Goal: Use online tool/utility: Utilize a website feature to perform a specific function

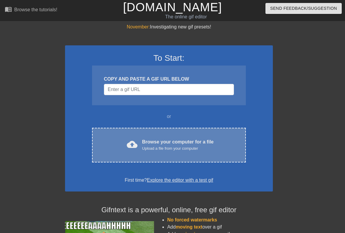
click at [130, 150] on div "cloud_upload" at bounding box center [130, 145] width 13 height 13
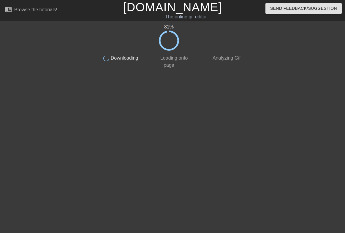
click at [209, 54] on div "done Analyzing Gif" at bounding box center [221, 60] width 52 height 18
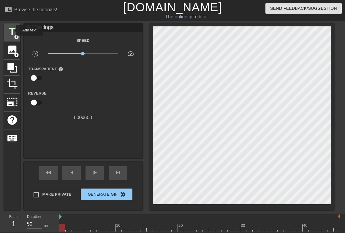
click at [12, 30] on span "title" at bounding box center [12, 31] width 11 height 11
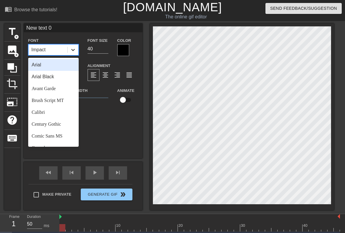
click at [71, 50] on icon at bounding box center [73, 50] width 6 height 6
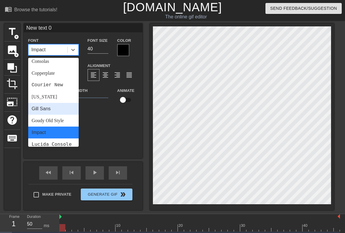
scroll to position [89, 0]
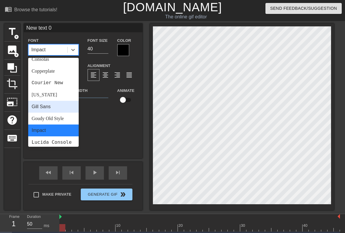
click at [50, 108] on div "Gill Sans" at bounding box center [53, 107] width 50 height 12
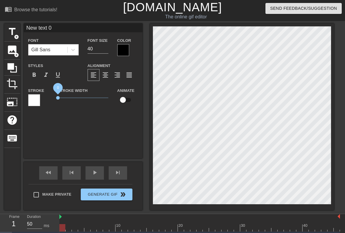
drag, startPoint x: 67, startPoint y: 98, endPoint x: 86, endPoint y: 69, distance: 34.6
click at [38, 95] on div "Stroke Stroke Width 0 Animate" at bounding box center [83, 99] width 119 height 25
click at [124, 50] on div at bounding box center [123, 50] width 12 height 12
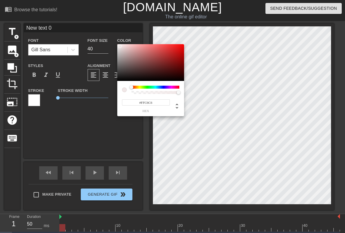
type input "#FFFFFF"
drag, startPoint x: 121, startPoint y: 47, endPoint x: 116, endPoint y: 43, distance: 6.5
click at [116, 43] on div "#FFFFFF hex" at bounding box center [172, 116] width 345 height 233
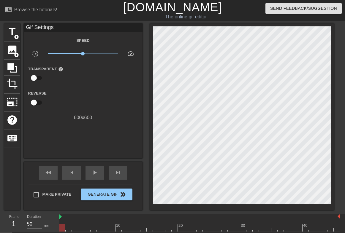
click at [50, 26] on div "Gif Settings" at bounding box center [83, 27] width 119 height 9
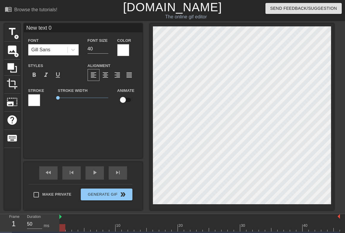
click at [72, 28] on input "New text 0" at bounding box center [83, 27] width 119 height 9
type input "Can I offer you a nice ass in this trying time?"
click at [106, 50] on input "39" at bounding box center [97, 48] width 21 height 9
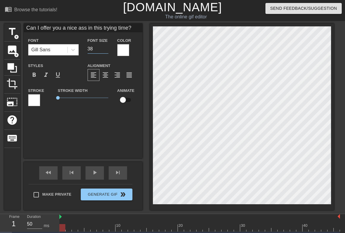
click at [106, 50] on input "38" at bounding box center [97, 48] width 21 height 9
click at [106, 50] on input "37" at bounding box center [97, 48] width 21 height 9
click at [106, 50] on input "36" at bounding box center [97, 48] width 21 height 9
click at [106, 50] on input "35" at bounding box center [97, 48] width 21 height 9
click at [106, 50] on input "34" at bounding box center [97, 48] width 21 height 9
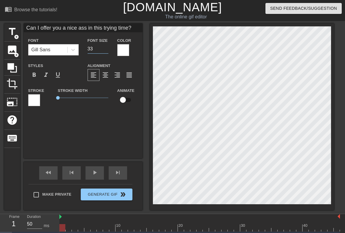
type input "33"
click at [106, 50] on input "33" at bounding box center [97, 48] width 21 height 9
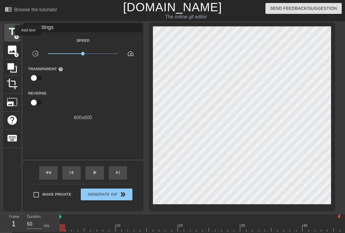
click at [11, 30] on span "title" at bounding box center [12, 31] width 11 height 11
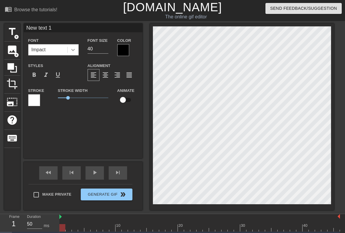
click at [70, 50] on icon at bounding box center [73, 50] width 6 height 6
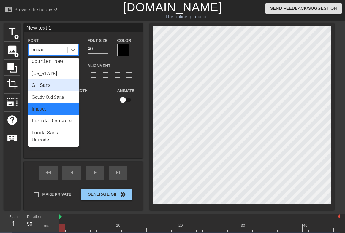
scroll to position [124, 0]
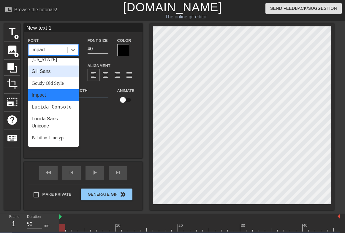
click at [51, 72] on div "Gill Sans" at bounding box center [53, 72] width 50 height 12
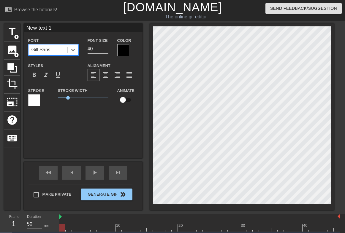
type input "Can I offer you a nice ass in this trying time?"
type input "33"
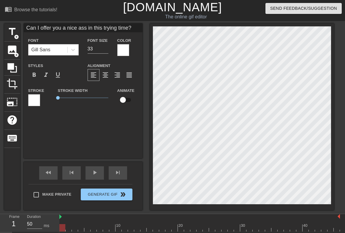
type input "New text 1"
click at [105, 50] on input "39" at bounding box center [97, 48] width 21 height 9
click at [105, 50] on input "38" at bounding box center [97, 48] width 21 height 9
click at [105, 50] on input "37" at bounding box center [97, 48] width 21 height 9
click at [105, 50] on input "36" at bounding box center [97, 48] width 21 height 9
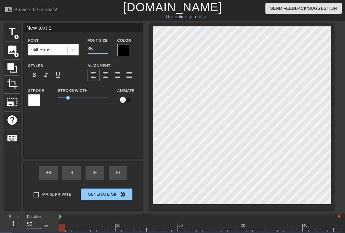
click at [105, 50] on input "35" at bounding box center [97, 48] width 21 height 9
click at [105, 50] on input "34" at bounding box center [97, 48] width 21 height 9
type input "33"
click at [105, 50] on input "33" at bounding box center [97, 48] width 21 height 9
drag, startPoint x: 70, startPoint y: 97, endPoint x: 50, endPoint y: 97, distance: 19.9
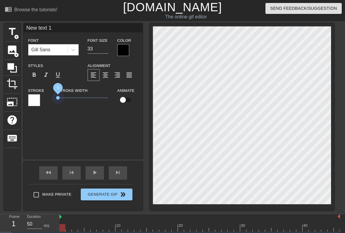
click at [50, 97] on div "Stroke Stroke Width 0 Animate" at bounding box center [83, 99] width 119 height 25
click at [124, 47] on div at bounding box center [123, 50] width 12 height 12
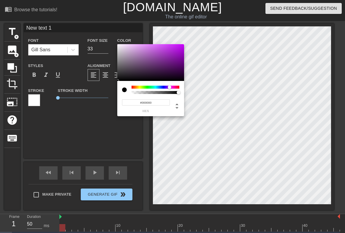
click at [169, 88] on div at bounding box center [155, 87] width 48 height 3
drag, startPoint x: 177, startPoint y: 58, endPoint x: 183, endPoint y: 40, distance: 18.9
click at [183, 40] on div "#C902FF hex" at bounding box center [172, 116] width 345 height 233
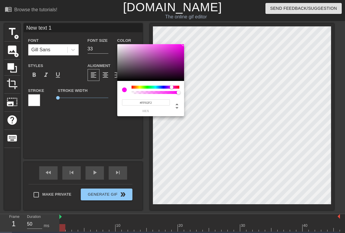
type input "#FF02E9"
click at [172, 86] on div at bounding box center [172, 87] width 4 height 4
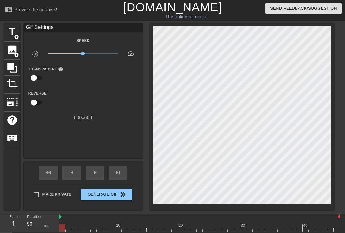
click at [52, 30] on div "Gif Settings" at bounding box center [83, 27] width 119 height 9
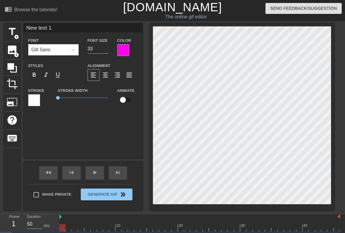
click at [50, 28] on input "New text 1" at bounding box center [83, 27] width 119 height 9
type input "ass"
click at [34, 75] on span "format_bold" at bounding box center [34, 74] width 7 height 7
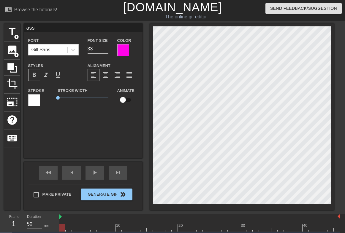
click at [35, 74] on span "format_bold" at bounding box center [34, 74] width 7 height 7
type input "34"
click at [106, 46] on input "34" at bounding box center [97, 48] width 21 height 9
type input "35"
click at [105, 46] on input "35" at bounding box center [97, 48] width 21 height 9
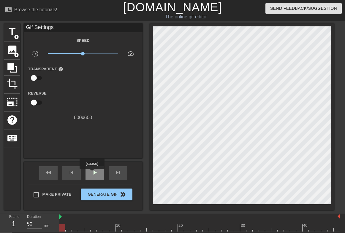
click at [93, 173] on span "play_arrow" at bounding box center [94, 172] width 7 height 7
click at [93, 173] on span "pause" at bounding box center [94, 172] width 7 height 7
click at [93, 173] on span "play_arrow" at bounding box center [94, 172] width 7 height 7
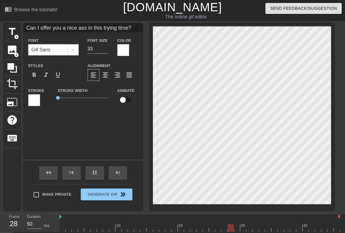
click at [80, 28] on input "Can I offer you a nice ass in this trying time?" at bounding box center [83, 27] width 119 height 9
type input "Can I offer you a nice in this trying time?"
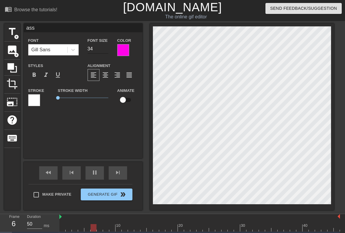
click at [106, 50] on input "34" at bounding box center [97, 48] width 21 height 9
type input "33"
click at [106, 50] on input "33" at bounding box center [97, 48] width 21 height 9
type input "34"
click at [106, 47] on input "34" at bounding box center [97, 48] width 21 height 9
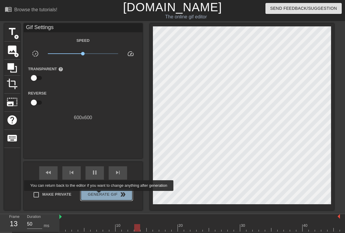
click at [103, 195] on span "Generate Gif double_arrow" at bounding box center [106, 194] width 47 height 7
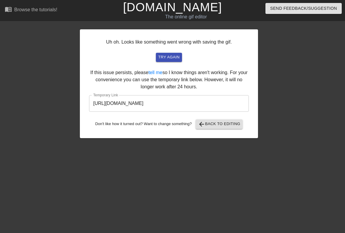
click at [162, 106] on input "[URL][DOMAIN_NAME]" at bounding box center [169, 103] width 160 height 17
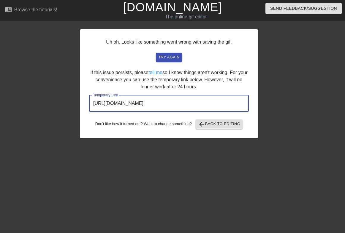
click at [162, 106] on input "[URL][DOMAIN_NAME]" at bounding box center [169, 103] width 160 height 17
click at [210, 125] on span "arrow_back Back to Editing" at bounding box center [219, 124] width 42 height 7
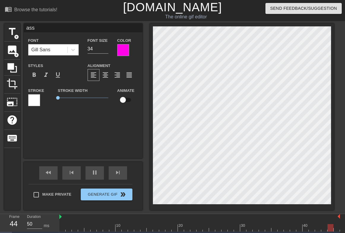
click at [122, 50] on div at bounding box center [123, 50] width 12 height 12
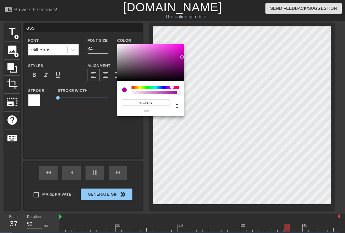
type input "#000000"
drag, startPoint x: 182, startPoint y: 45, endPoint x: 185, endPoint y: 86, distance: 40.7
click at [185, 86] on div "#000000 hex" at bounding box center [172, 116] width 345 height 233
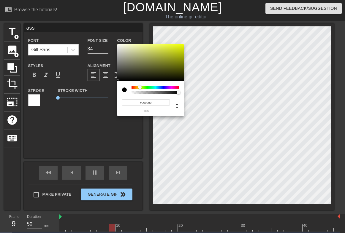
click at [140, 86] on div at bounding box center [155, 87] width 48 height 3
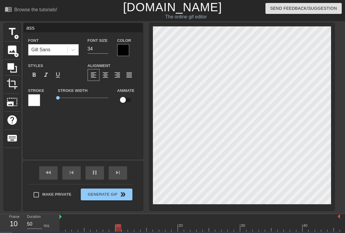
click at [123, 50] on div at bounding box center [123, 50] width 12 height 12
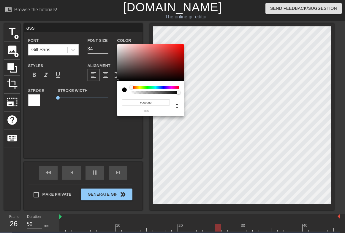
click at [131, 88] on div at bounding box center [132, 87] width 4 height 4
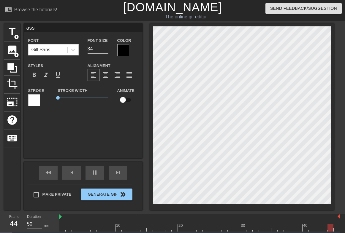
click at [122, 49] on div at bounding box center [123, 50] width 12 height 12
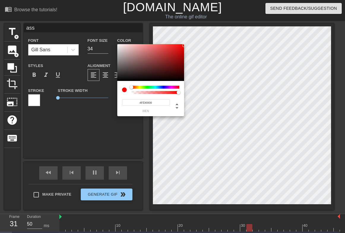
type input "#FF0000"
drag, startPoint x: 151, startPoint y: 77, endPoint x: 187, endPoint y: 38, distance: 53.5
click at [187, 38] on div "#FF0000 hex" at bounding box center [172, 116] width 345 height 233
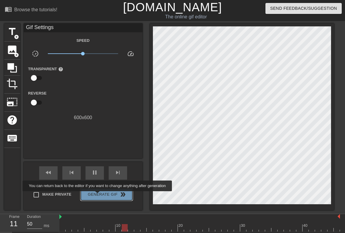
click at [101, 195] on span "Generate Gif double_arrow" at bounding box center [106, 194] width 47 height 7
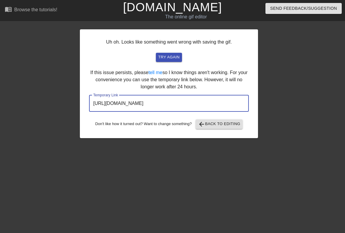
click at [198, 103] on input "[URL][DOMAIN_NAME]" at bounding box center [169, 103] width 160 height 17
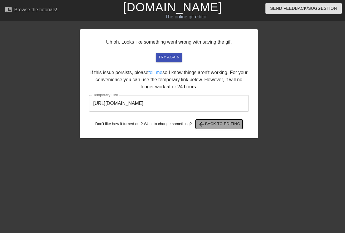
click at [205, 123] on span "arrow_back" at bounding box center [201, 124] width 7 height 7
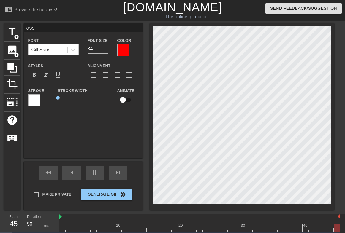
click at [123, 52] on div at bounding box center [123, 50] width 12 height 12
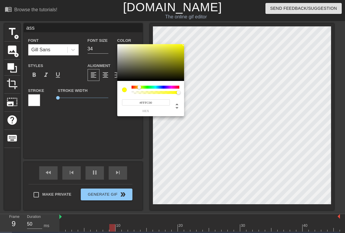
drag, startPoint x: 133, startPoint y: 87, endPoint x: 139, endPoint y: 87, distance: 6.2
click at [139, 87] on div at bounding box center [141, 88] width 4 height 4
drag, startPoint x: 147, startPoint y: 103, endPoint x: 160, endPoint y: 103, distance: 13.6
click at [160, 103] on input "#FFFC00" at bounding box center [146, 102] width 48 height 6
type input "#FFF000"
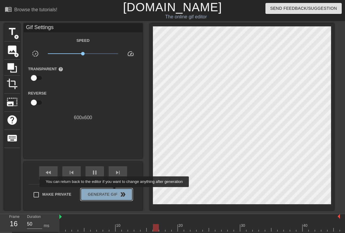
click at [118, 191] on span "Generate Gif double_arrow" at bounding box center [106, 194] width 47 height 7
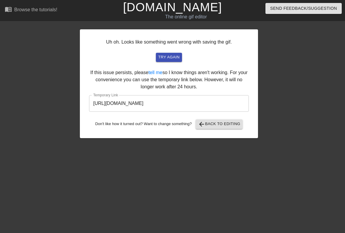
click at [141, 106] on input "[URL][DOMAIN_NAME]" at bounding box center [169, 103] width 160 height 17
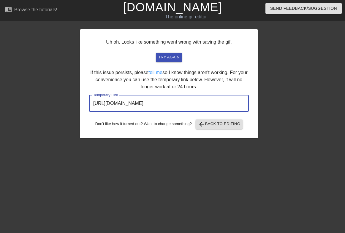
click at [141, 106] on input "[URL][DOMAIN_NAME]" at bounding box center [169, 103] width 160 height 17
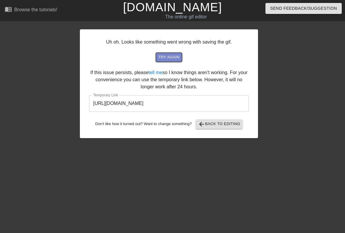
click at [169, 61] on span "try again" at bounding box center [168, 57] width 21 height 7
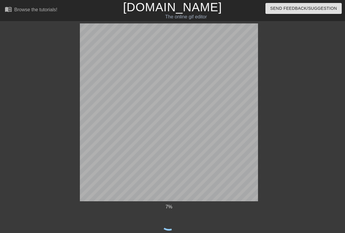
click at [147, 7] on link "[DOMAIN_NAME]" at bounding box center [172, 7] width 99 height 13
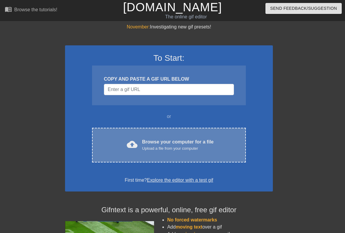
click at [146, 137] on div "cloud_upload Browse your computer for a file Upload a file from your computer C…" at bounding box center [169, 145] width 154 height 35
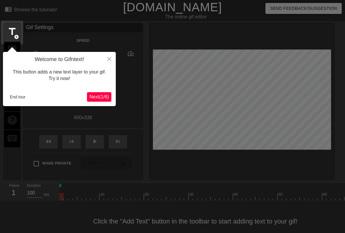
scroll to position [9, 0]
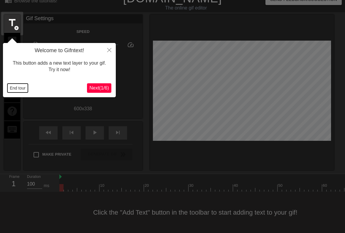
click at [17, 89] on button "End tour" at bounding box center [17, 88] width 20 height 9
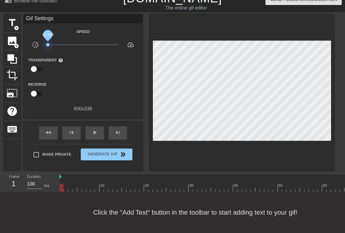
drag, startPoint x: 82, startPoint y: 45, endPoint x: 44, endPoint y: 45, distance: 38.3
click at [44, 45] on div "x0.100" at bounding box center [82, 45] width 79 height 9
click at [13, 22] on span "title" at bounding box center [12, 22] width 11 height 11
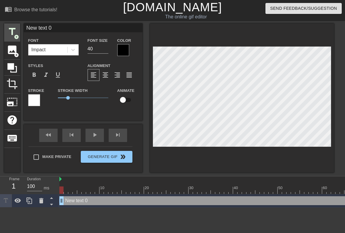
scroll to position [0, 0]
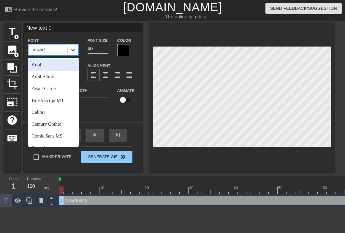
click at [71, 48] on icon at bounding box center [73, 50] width 6 height 6
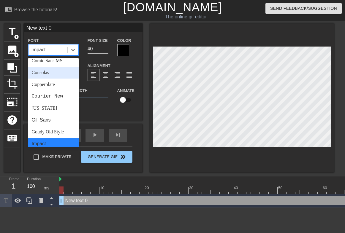
scroll to position [82, 0]
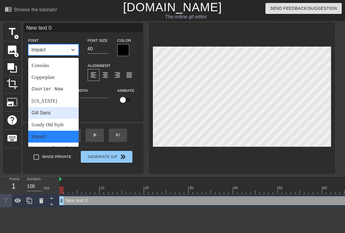
click at [53, 110] on div "Gill Sans" at bounding box center [53, 113] width 50 height 12
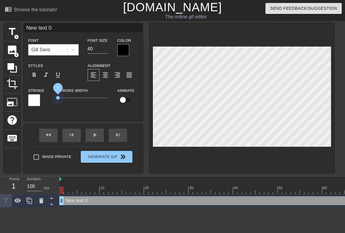
drag, startPoint x: 69, startPoint y: 97, endPoint x: 56, endPoint y: 97, distance: 13.4
click at [56, 97] on div "Stroke Width 0" at bounding box center [82, 99] width 59 height 25
click at [124, 52] on div at bounding box center [123, 50] width 12 height 12
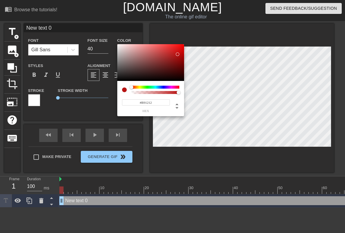
type input "#B51010"
drag, startPoint x: 174, startPoint y: 51, endPoint x: 178, endPoint y: 55, distance: 5.7
click at [178, 55] on div at bounding box center [150, 62] width 67 height 37
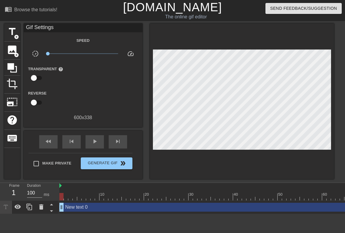
click at [60, 29] on div "Gif Settings" at bounding box center [83, 27] width 119 height 9
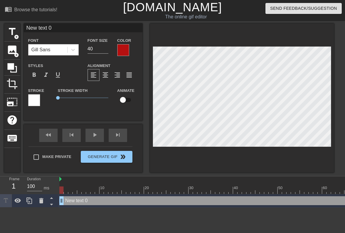
click at [64, 30] on input "New text 0" at bounding box center [83, 27] width 119 height 9
type input "FUCK YOURSELF FOR HOURS"
click at [173, 38] on div at bounding box center [242, 97] width 184 height 149
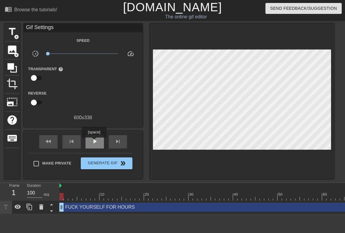
click at [95, 142] on span "play_arrow" at bounding box center [94, 141] width 7 height 7
click at [95, 142] on span "pause" at bounding box center [94, 141] width 7 height 7
click at [95, 142] on span "play_arrow" at bounding box center [94, 141] width 7 height 7
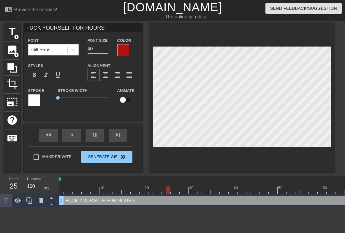
click at [125, 52] on div at bounding box center [123, 50] width 12 height 12
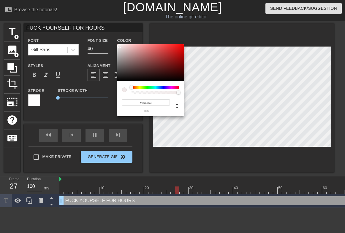
type input "#FFFFFF"
drag, startPoint x: 125, startPoint y: 52, endPoint x: 114, endPoint y: 42, distance: 14.1
click at [114, 42] on div "#FFFFFF hex" at bounding box center [172, 116] width 345 height 233
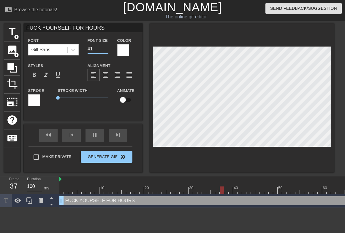
click at [106, 46] on input "41" at bounding box center [97, 48] width 21 height 9
click at [106, 46] on input "42" at bounding box center [97, 48] width 21 height 9
click at [106, 46] on input "43" at bounding box center [97, 48] width 21 height 9
click at [106, 46] on input "44" at bounding box center [97, 48] width 21 height 9
type input "45"
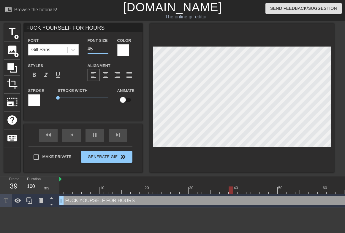
click at [106, 46] on input "45" at bounding box center [97, 48] width 21 height 9
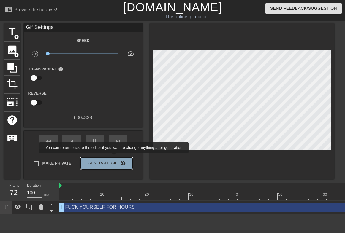
click at [118, 157] on button "Generate Gif double_arrow" at bounding box center [106, 163] width 51 height 12
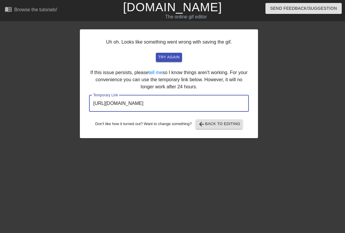
click at [171, 102] on input "https://www.gifntext.com/temp_generations/FQu3WlMQ.gif" at bounding box center [169, 103] width 160 height 17
click at [165, 54] on span "try again" at bounding box center [168, 57] width 21 height 7
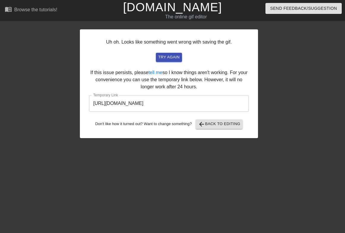
click at [154, 105] on input "https://www.gifntext.com/temp_generations/ji70VhtI.gif" at bounding box center [169, 103] width 160 height 17
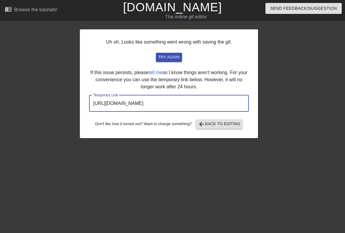
click at [154, 105] on input "https://www.gifntext.com/temp_generations/ji70VhtI.gif" at bounding box center [169, 103] width 160 height 17
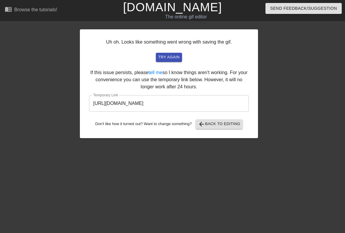
click at [151, 11] on link "[DOMAIN_NAME]" at bounding box center [172, 7] width 99 height 13
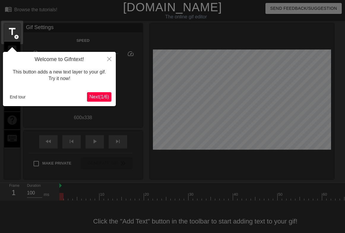
scroll to position [9, 0]
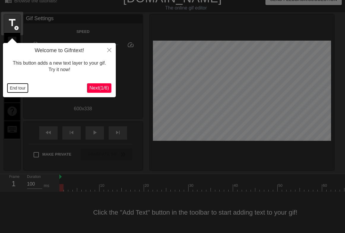
click at [18, 89] on button "End tour" at bounding box center [17, 88] width 20 height 9
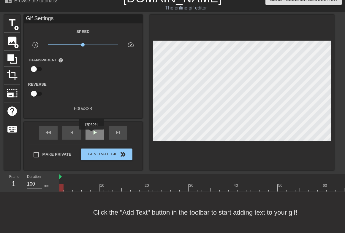
click at [92, 134] on span "play_arrow" at bounding box center [94, 132] width 7 height 7
click at [13, 22] on span "title" at bounding box center [12, 22] width 11 height 11
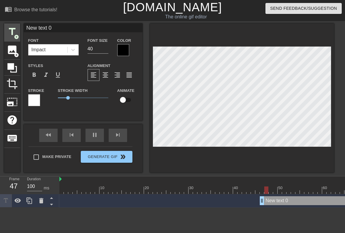
scroll to position [0, 0]
drag, startPoint x: 67, startPoint y: 98, endPoint x: 39, endPoint y: 93, distance: 28.2
click at [39, 93] on div "Stroke Stroke Width 0.7 Animate" at bounding box center [83, 99] width 119 height 25
click at [74, 49] on icon at bounding box center [73, 50] width 4 height 2
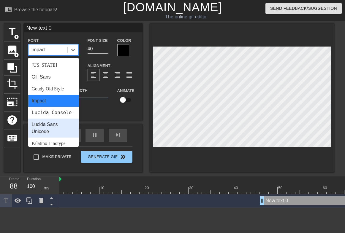
scroll to position [124, 0]
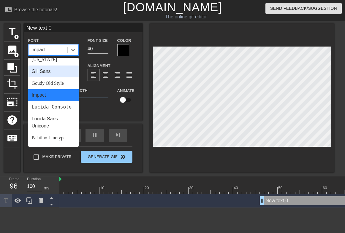
click at [47, 72] on div "Gill Sans" at bounding box center [53, 72] width 50 height 12
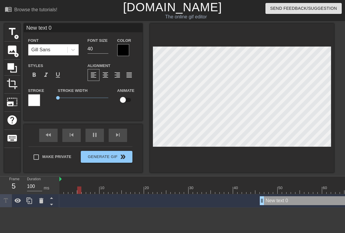
click at [123, 47] on div at bounding box center [123, 50] width 12 height 12
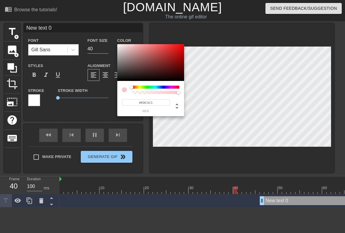
drag, startPoint x: 124, startPoint y: 47, endPoint x: 117, endPoint y: 44, distance: 6.9
click at [117, 44] on div at bounding box center [150, 62] width 67 height 37
drag, startPoint x: 132, startPoint y: 44, endPoint x: 117, endPoint y: 42, distance: 14.8
click at [117, 42] on div "#FF5555 hex" at bounding box center [172, 116] width 345 height 233
click at [118, 45] on div at bounding box center [150, 62] width 67 height 37
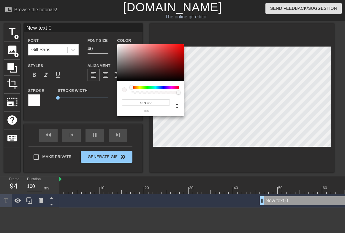
type input "#F9F9F9"
drag, startPoint x: 118, startPoint y: 45, endPoint x: 114, endPoint y: 45, distance: 3.9
click at [114, 45] on div "#F9F9F9 hex" at bounding box center [172, 116] width 345 height 233
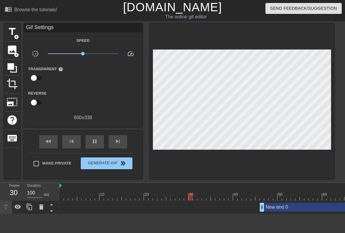
click at [84, 140] on div "fast_rewind skip_previous pause skip_next" at bounding box center [83, 142] width 97 height 22
click at [88, 141] on div "pause" at bounding box center [94, 141] width 18 height 13
click at [63, 145] on div "skip_previous" at bounding box center [71, 141] width 18 height 13
click at [49, 143] on span "fast_rewind" at bounding box center [48, 141] width 7 height 7
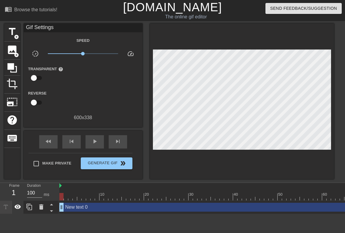
drag, startPoint x: 261, startPoint y: 206, endPoint x: 22, endPoint y: 208, distance: 238.8
click at [22, 208] on div "Frame 1 Duration 100 ms 10 20 30 40 50 60 70 80 90 100 New text 0 drag_handle d…" at bounding box center [172, 198] width 345 height 31
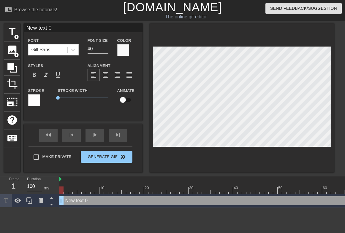
click at [128, 51] on div at bounding box center [123, 50] width 12 height 12
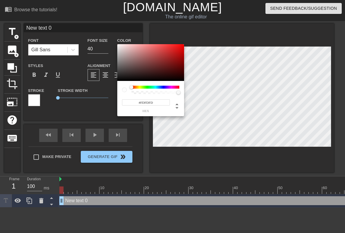
click at [117, 44] on div "#FDFDFD hex" at bounding box center [172, 116] width 345 height 233
type input "#FFFFFF"
drag, startPoint x: 119, startPoint y: 47, endPoint x: 116, endPoint y: 43, distance: 4.6
click at [116, 43] on div "#FFFFFF hex" at bounding box center [172, 116] width 345 height 233
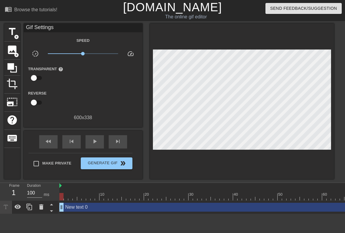
click at [61, 28] on div "Gif Settings" at bounding box center [83, 27] width 119 height 9
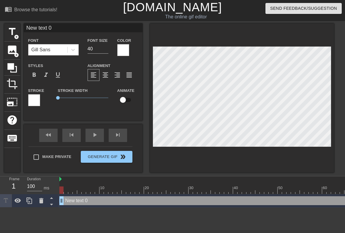
click at [66, 27] on input "New text 0" at bounding box center [83, 27] width 119 height 9
type input "f"
type input "FUCK YOURSELF FOR HOURS"
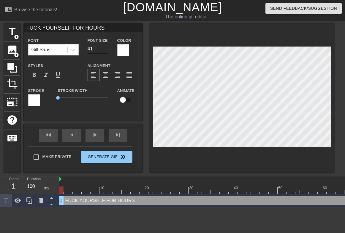
click at [104, 47] on input "41" at bounding box center [97, 48] width 21 height 9
click at [104, 47] on input "42" at bounding box center [97, 48] width 21 height 9
click at [104, 47] on input "43" at bounding box center [97, 48] width 21 height 9
click at [104, 47] on input "44" at bounding box center [97, 48] width 21 height 9
click at [104, 47] on input "45" at bounding box center [97, 48] width 21 height 9
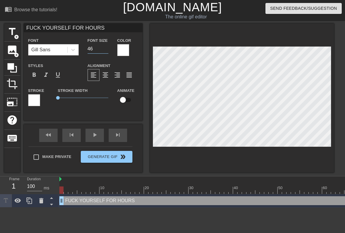
click at [104, 47] on input "46" at bounding box center [97, 48] width 21 height 9
type input "45"
click at [106, 50] on input "45" at bounding box center [97, 48] width 21 height 9
click at [169, 49] on div at bounding box center [242, 97] width 184 height 149
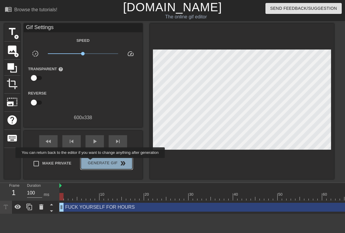
click at [94, 162] on span "Generate Gif double_arrow" at bounding box center [106, 163] width 47 height 7
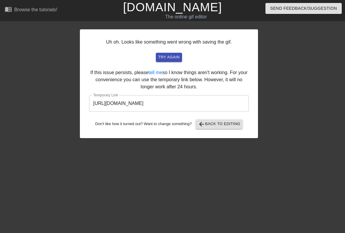
click at [211, 103] on input "https://www.gifntext.com/temp_generations/tqYwMeVz.gif" at bounding box center [169, 103] width 160 height 17
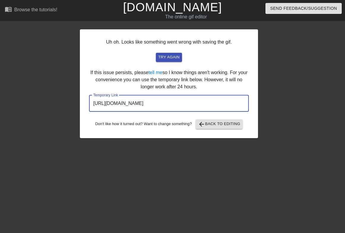
click at [211, 103] on input "https://www.gifntext.com/temp_generations/tqYwMeVz.gif" at bounding box center [169, 103] width 160 height 17
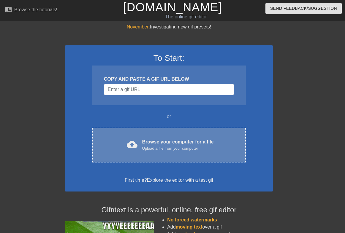
click at [139, 133] on div "cloud_upload Browse your computer for a file Upload a file from your computer C…" at bounding box center [169, 145] width 154 height 35
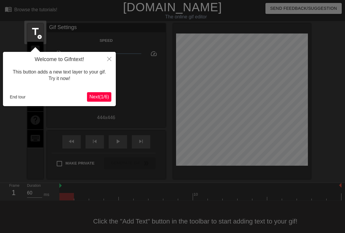
scroll to position [9, 0]
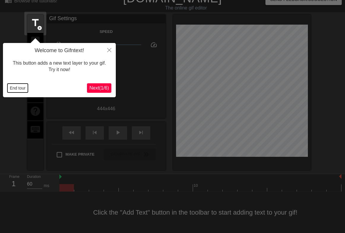
click at [20, 87] on button "End tour" at bounding box center [17, 88] width 20 height 9
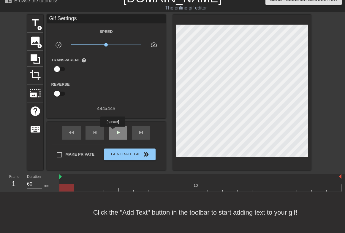
click at [113, 131] on div "play_arrow" at bounding box center [118, 132] width 18 height 13
click at [113, 140] on div "fast_rewind skip_previous pause skip_next" at bounding box center [106, 133] width 97 height 22
click at [114, 135] on span "pause" at bounding box center [117, 132] width 7 height 7
click at [98, 132] on div "skip_previous" at bounding box center [94, 132] width 18 height 13
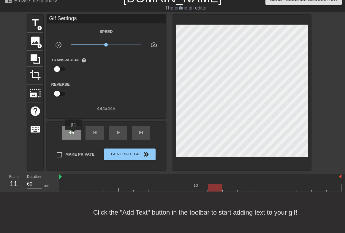
click at [74, 134] on span "fast_rewind" at bounding box center [71, 132] width 7 height 7
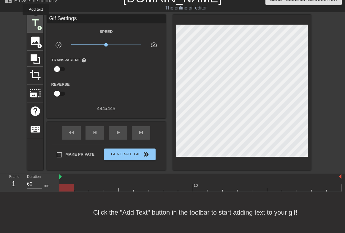
click at [36, 19] on span "title" at bounding box center [35, 22] width 11 height 11
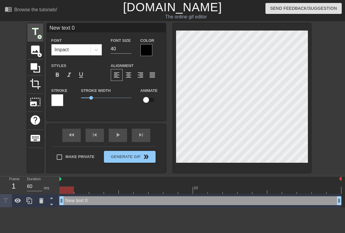
scroll to position [0, 0]
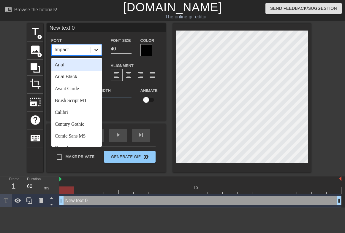
click at [93, 52] on icon at bounding box center [96, 50] width 6 height 6
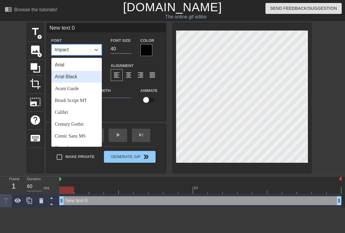
click at [80, 73] on div "Arial Black" at bounding box center [76, 77] width 50 height 12
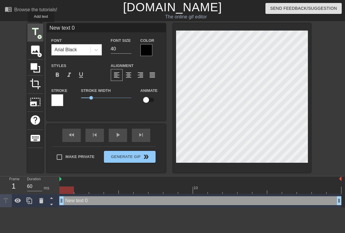
drag, startPoint x: 83, startPoint y: 28, endPoint x: 41, endPoint y: 26, distance: 41.6
click at [41, 26] on div "title add_circle image add_circle crop photo_size_select_large help keyboard Ne…" at bounding box center [168, 97] width 283 height 149
type input "O"
type input "GOON"
type textarea "GOON"
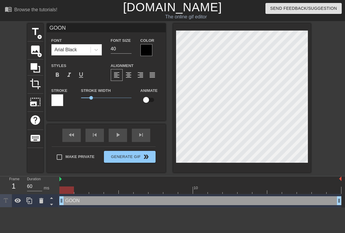
type input "GOONO"
type textarea "GOON O"
type input "GOONOR"
type textarea "GOON OR"
type input "GOONORG"
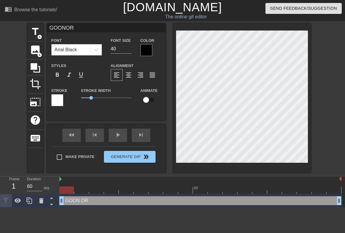
type textarea "GOON ORG"
type input "GOONORGY"
type textarea "GOON ORGY"
type input "GOONORGY"
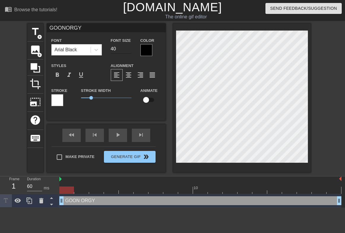
type input "41"
type input "GOONORGY"
type input "42"
type input "GOONORGY"
type input "43"
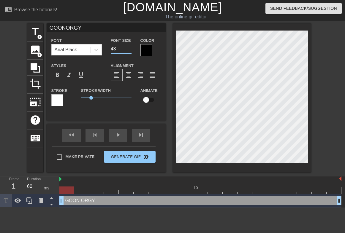
type input "GOONORGY"
type input "44"
type input "GOONORGY"
type input "45"
type input "GOONORGY"
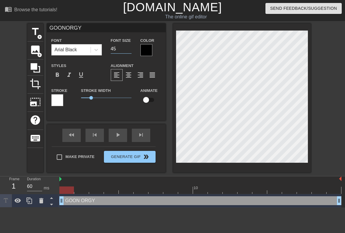
type input "46"
type input "GOONORGY"
type input "47"
type input "GOONORGY"
type input "48"
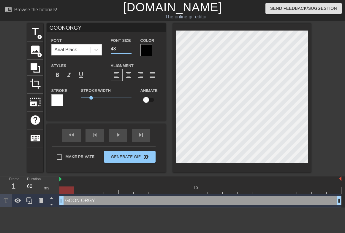
type input "GOONORGY"
type input "49"
type input "GOONORGY"
type input "50"
type input "GOONORGY"
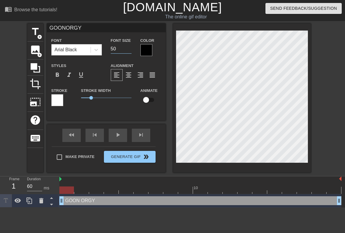
type input "51"
type input "GOONORGY"
type input "52"
type input "GOONORGY"
type input "53"
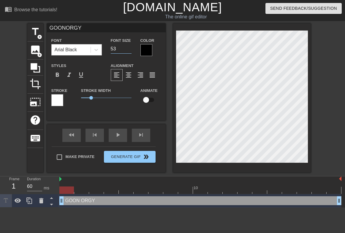
type input "GOONORGY"
type input "54"
type input "GOONORGY"
type input "55"
type input "GOONORGY"
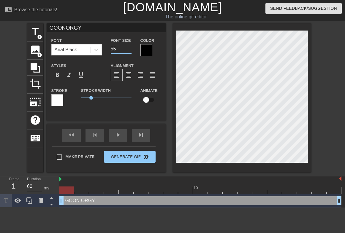
type input "56"
type input "GOONORGY"
type input "57"
type input "GOONORGY"
type input "58"
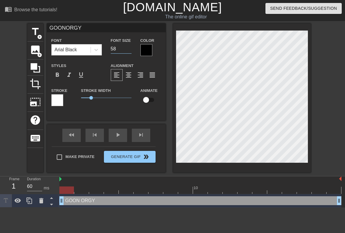
type input "GOONORGY"
type input "59"
type input "GOONORGY"
type input "60"
type input "GOONORGY"
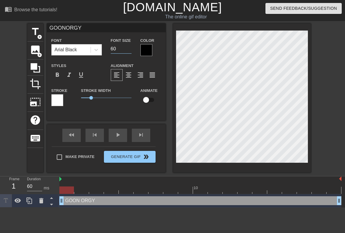
type input "61"
type input "GOONORGY"
type input "62"
type input "GOONORGY"
type input "63"
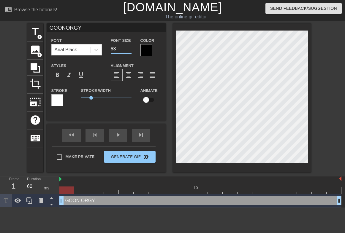
type input "GOONORGY"
type input "64"
type input "GOONORGY"
type input "65"
type input "GOONORGY"
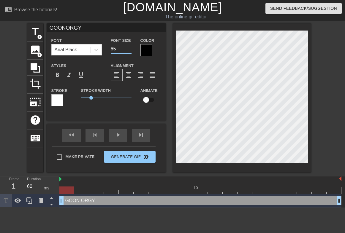
type input "66"
type input "GOONORGY"
type input "67"
type input "GOONORGY"
type input "68"
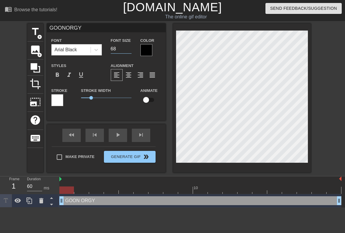
type input "GOONORGY"
type input "69"
type input "GOONORGY"
type input "70"
type input "GOONORGY"
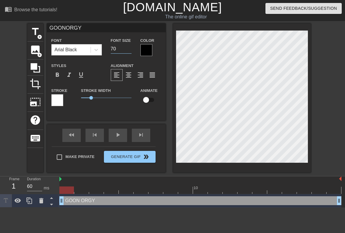
type input "71"
type input "GOONORGY"
type input "72"
type input "GOONORGY"
type input "73"
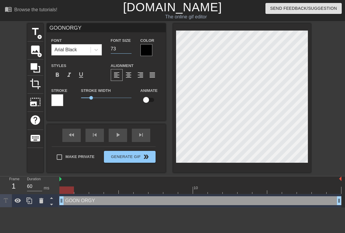
type input "GOONORGY"
type input "74"
type input "GOONORGY"
type input "75"
type input "GOONORGY"
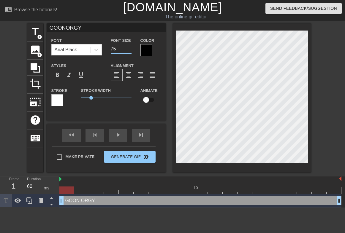
type input "76"
type input "GOONORGY"
type input "77"
type input "GOONORGY"
type input "78"
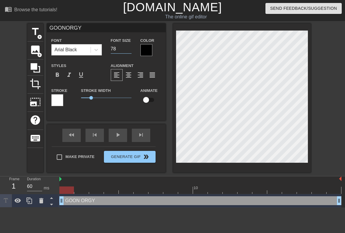
type input "GOONORGY"
type input "79"
type input "GOONORGY"
type input "80"
type input "GOONORGY"
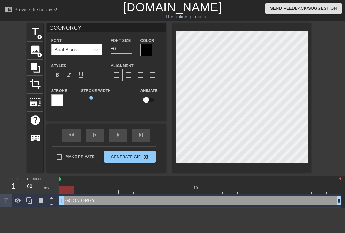
type input "81"
type input "GOONORGY"
type input "82"
type input "GOONORGY"
type input "83"
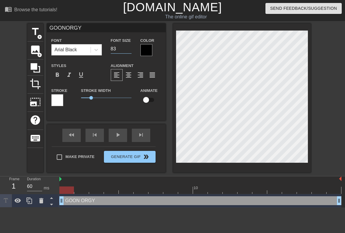
type input "GOONORGY"
type input "84"
type input "GOONORGY"
type input "85"
type input "GOONORGY"
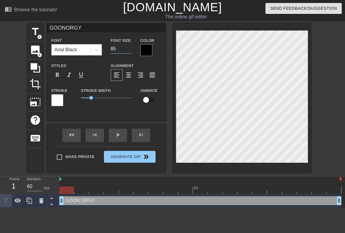
type input "86"
type input "GOONORGY"
type input "87"
type input "GOONORGY"
type input "88"
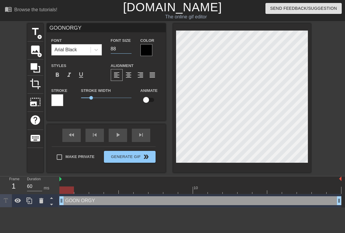
type input "GOONORGY"
type input "89"
type input "GOONORGY"
type input "90"
type input "GOONORGY"
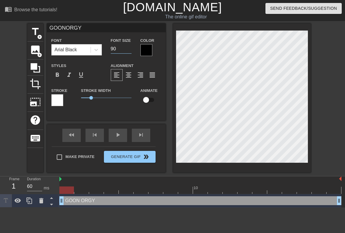
type input "91"
type input "GOONORGY"
type input "92"
type input "GOONORGY"
type input "93"
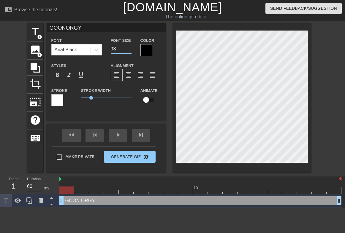
type input "GOONORGY"
type input "94"
type input "GOONORGY"
type input "95"
type input "GOONORGY"
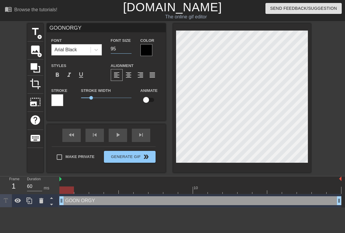
type input "96"
type input "GOONORGY"
type input "97"
type input "GOONORGY"
type input "98"
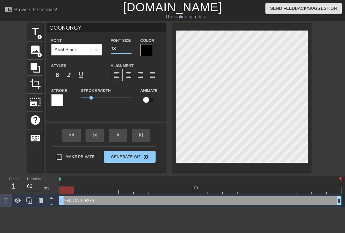
type input "GOONORGY"
type input "99"
type input "GOONORGY"
type input "100"
type input "GOONORGY"
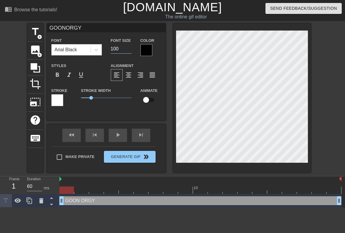
type input "101"
type input "GOONORGY"
type input "102"
type input "GOONORGY"
type input "103"
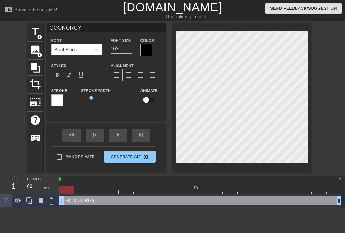
type input "GOONORGY"
type input "104"
type input "GOONORGY"
type input "105"
type input "GOONORGY"
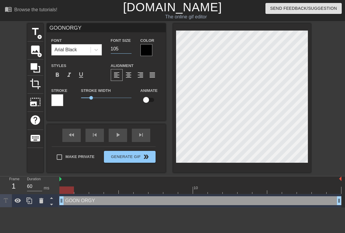
type input "106"
type input "GOONORGY"
type input "107"
type input "GOONORGY"
type input "108"
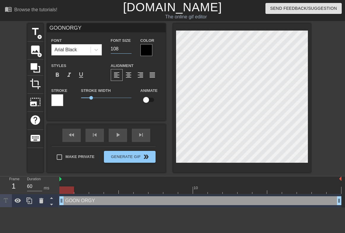
type input "GOONORGY"
type input "109"
type input "GOONORGY"
type input "110"
type input "GOONORGY"
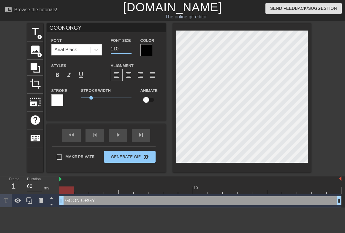
type input "111"
type input "GOONORGY"
type input "112"
type input "GOONORGY"
type input "113"
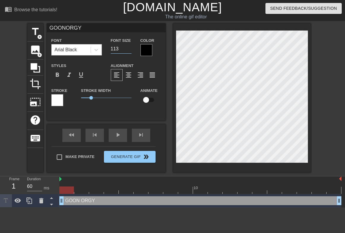
type input "GOONORGY"
type input "114"
type input "GOONORGY"
type input "115"
type input "GOONORGY"
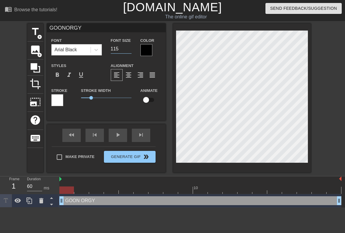
type input "116"
type input "GOONORGY"
type input "117"
type input "GOONORGY"
type input "118"
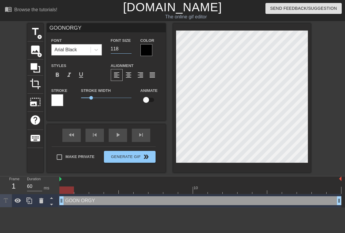
type input "GOONORGY"
type input "119"
type input "GOONORGY"
type input "120"
type input "GOONORGY"
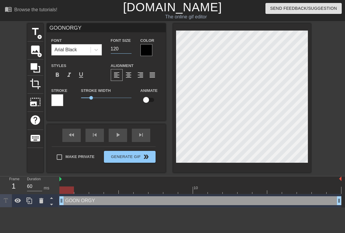
type input "121"
type input "GOONORGY"
type input "122"
type input "GOONORGY"
type input "123"
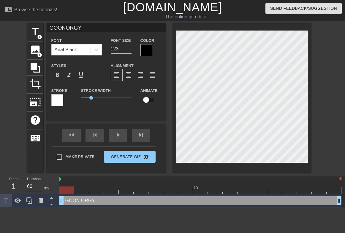
type input "GOONORGY"
type input "124"
type input "GOONORGY"
type input "125"
type input "GOONORGY"
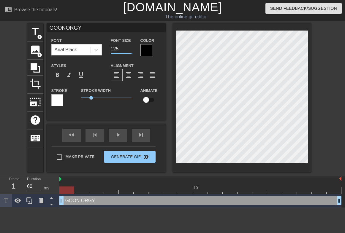
type input "126"
type input "GOONORGY"
type input "127"
type input "GOONORGY"
type input "128"
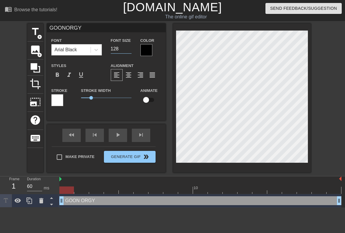
type input "GOONORGY"
type input "129"
type input "GOONORGY"
type input "130"
type input "GOONORGY"
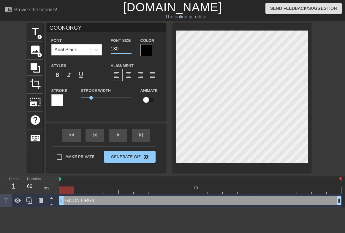
type input "131"
type input "GOONORGY"
type input "132"
type input "GOONORGY"
type input "133"
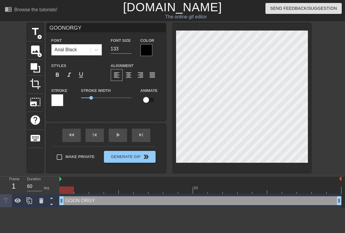
type input "GOONORGY"
type input "134"
type input "GOONORGY"
click at [129, 46] on input "135" at bounding box center [121, 48] width 21 height 9
click at [115, 137] on div "play_arrow" at bounding box center [118, 135] width 18 height 13
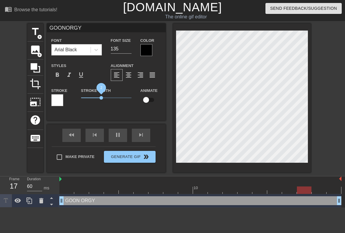
drag, startPoint x: 91, startPoint y: 98, endPoint x: 101, endPoint y: 98, distance: 10.1
click at [101, 98] on span "2" at bounding box center [101, 98] width 4 height 4
click at [149, 51] on div at bounding box center [146, 50] width 12 height 12
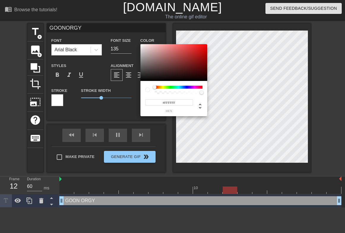
drag, startPoint x: 149, startPoint y: 53, endPoint x: 138, endPoint y: 43, distance: 14.9
click at [138, 43] on div "#FFFFFF hex" at bounding box center [172, 116] width 345 height 233
drag, startPoint x: 170, startPoint y: 91, endPoint x: 160, endPoint y: 91, distance: 9.8
click at [160, 91] on div at bounding box center [178, 92] width 46 height 3
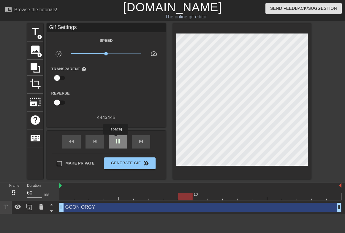
click at [116, 139] on span "pause" at bounding box center [117, 141] width 7 height 7
click at [73, 139] on span "fast_rewind" at bounding box center [71, 141] width 7 height 7
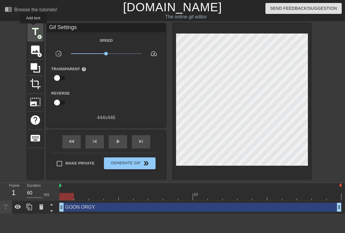
click at [34, 28] on span "title" at bounding box center [35, 31] width 11 height 11
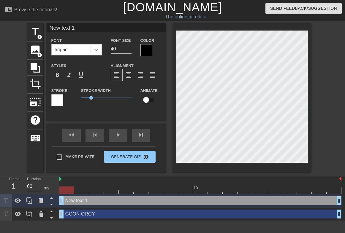
click at [97, 49] on icon at bounding box center [96, 50] width 6 height 6
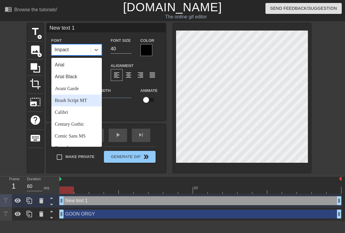
click at [74, 98] on div "Brush Script MT" at bounding box center [76, 101] width 50 height 12
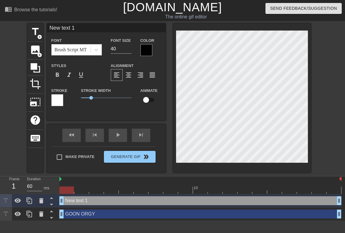
click at [76, 28] on input "New text 1" at bounding box center [106, 27] width 119 height 9
click at [76, 28] on input "time for al" at bounding box center [106, 27] width 119 height 9
click at [146, 50] on div at bounding box center [146, 50] width 12 height 12
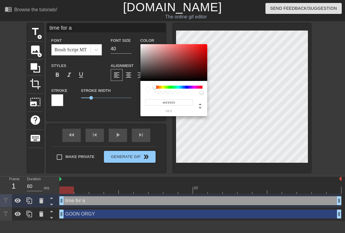
drag, startPoint x: 146, startPoint y: 50, endPoint x: 139, endPoint y: 42, distance: 10.8
click at [139, 42] on div "#FFFFFF hex" at bounding box center [172, 116] width 345 height 233
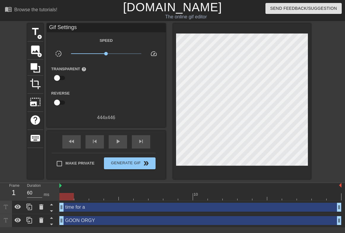
drag, startPoint x: 90, startPoint y: 98, endPoint x: 78, endPoint y: 98, distance: 11.6
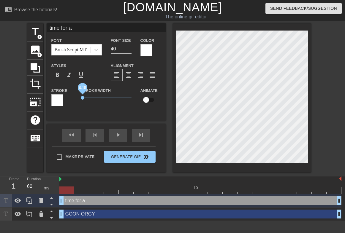
drag, startPoint x: 90, startPoint y: 97, endPoint x: 82, endPoint y: 97, distance: 8.0
click at [82, 97] on span "0.15" at bounding box center [83, 98] width 4 height 4
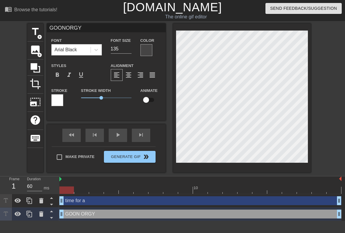
click at [148, 51] on div at bounding box center [146, 50] width 12 height 12
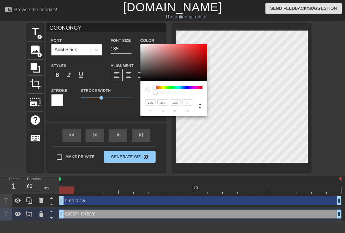
drag, startPoint x: 159, startPoint y: 92, endPoint x: 145, endPoint y: 90, distance: 14.0
click at [145, 90] on div at bounding box center [173, 90] width 57 height 8
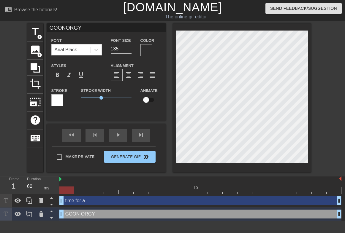
click at [59, 100] on div at bounding box center [57, 100] width 12 height 12
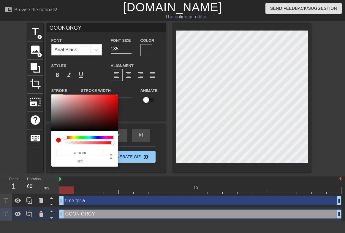
drag, startPoint x: 110, startPoint y: 99, endPoint x: 122, endPoint y: 93, distance: 13.3
click at [122, 93] on div "#FF0000 hex" at bounding box center [172, 116] width 345 height 233
click at [105, 137] on div at bounding box center [90, 137] width 48 height 3
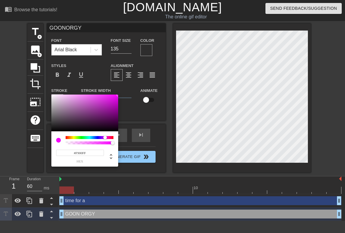
click at [77, 154] on input "#F900FF" at bounding box center [80, 153] width 48 height 6
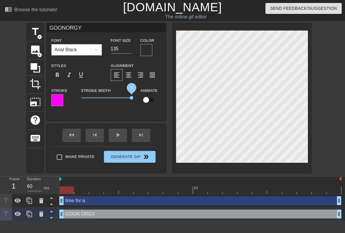
drag, startPoint x: 101, startPoint y: 98, endPoint x: 132, endPoint y: 94, distance: 31.8
click at [132, 94] on div "Stroke Width 5" at bounding box center [106, 99] width 59 height 25
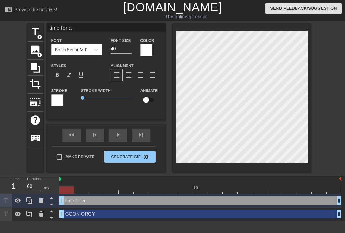
click at [149, 44] on div "Color" at bounding box center [150, 46] width 21 height 19
click at [147, 48] on div at bounding box center [146, 50] width 12 height 12
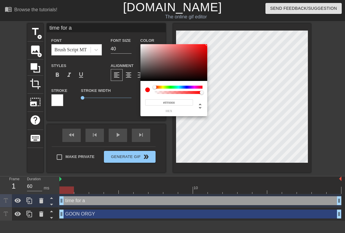
drag, startPoint x: 169, startPoint y: 51, endPoint x: 218, endPoint y: 42, distance: 50.0
click at [218, 42] on div "#FF0000 hex" at bounding box center [172, 116] width 345 height 233
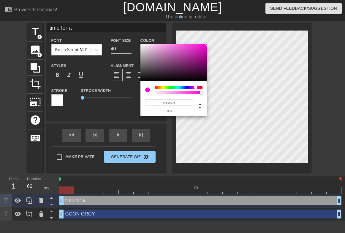
click at [195, 86] on div at bounding box center [179, 87] width 48 height 3
drag, startPoint x: 170, startPoint y: 102, endPoint x: 182, endPoint y: 102, distance: 12.2
click at [182, 102] on input "#FF00D6" at bounding box center [169, 102] width 48 height 6
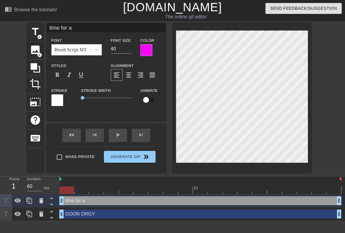
click at [146, 49] on div at bounding box center [146, 50] width 12 height 12
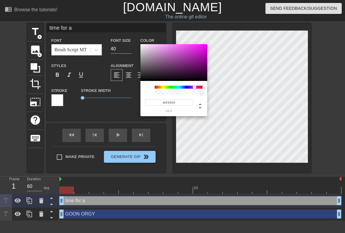
click at [140, 44] on div "#FFFFFF hex" at bounding box center [172, 116] width 345 height 233
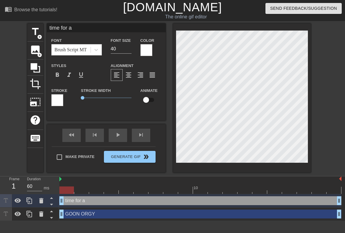
click at [75, 28] on input "time for a" at bounding box center [106, 27] width 119 height 9
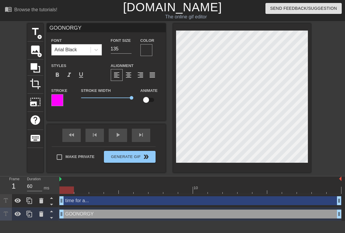
scroll to position [0, 0]
click at [128, 77] on span "format_align_center" at bounding box center [128, 74] width 7 height 7
click at [129, 51] on input "134" at bounding box center [121, 48] width 21 height 9
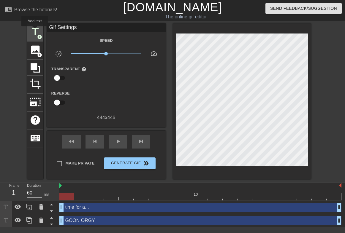
click at [35, 31] on span "title" at bounding box center [35, 31] width 11 height 11
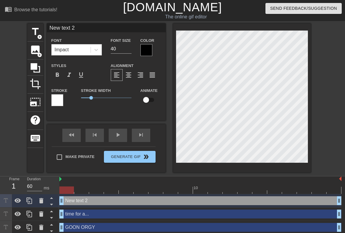
click at [148, 49] on div at bounding box center [146, 50] width 12 height 12
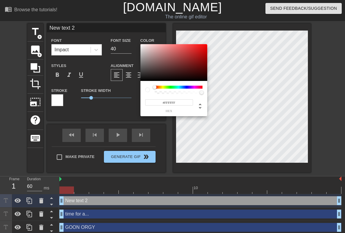
drag, startPoint x: 148, startPoint y: 49, endPoint x: 139, endPoint y: 42, distance: 11.9
click at [139, 42] on div "#FFFFFF hex" at bounding box center [172, 116] width 345 height 233
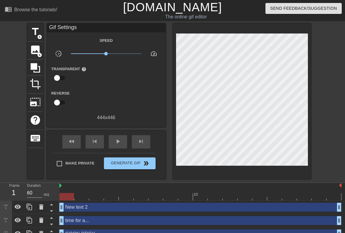
drag, startPoint x: 90, startPoint y: 98, endPoint x: 143, endPoint y: 98, distance: 52.8
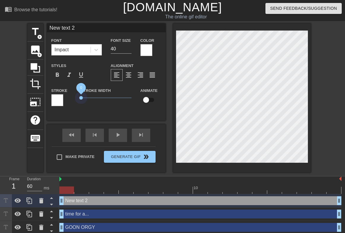
drag, startPoint x: 91, startPoint y: 97, endPoint x: 74, endPoint y: 96, distance: 17.2
click at [74, 96] on div "Stroke Stroke Width 0 Animate" at bounding box center [106, 99] width 119 height 25
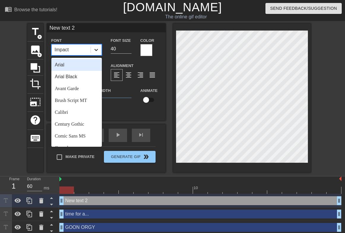
click at [95, 50] on icon at bounding box center [96, 50] width 6 height 6
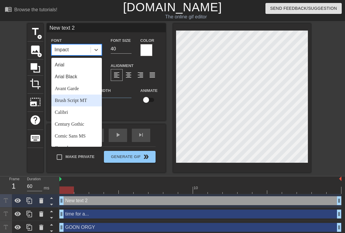
click at [74, 99] on div "Brush Script MT" at bounding box center [76, 101] width 50 height 12
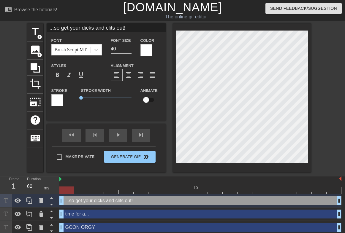
scroll to position [0, 2]
click at [281, 176] on div "menu_book Browse the tutorials! Gifntext.com The online gif editor Send Feedbac…" at bounding box center [172, 117] width 345 height 234
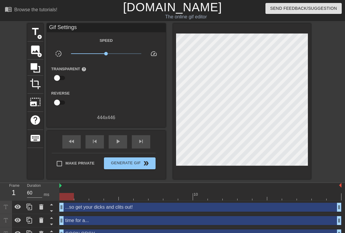
click at [331, 154] on div "title add_circle image add_circle crop photo_size_select_large help keyboard Gi…" at bounding box center [172, 101] width 345 height 156
click at [327, 61] on div "title add_circle image add_circle crop photo_size_select_large help keyboard Gi…" at bounding box center [172, 101] width 345 height 156
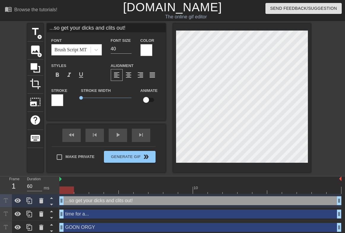
click at [325, 138] on div "title add_circle image add_circle crop photo_size_select_large help keyboard ..…" at bounding box center [172, 97] width 345 height 149
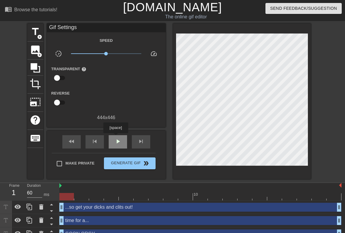
click at [118, 137] on div "play_arrow" at bounding box center [118, 141] width 18 height 13
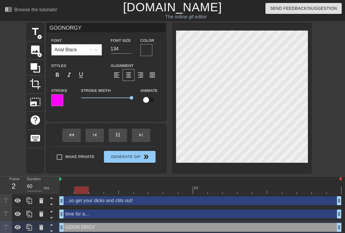
click at [59, 104] on div at bounding box center [57, 100] width 12 height 12
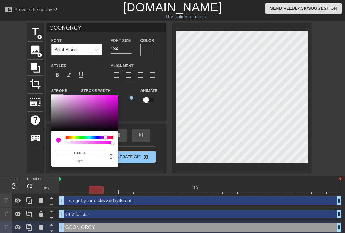
click at [76, 141] on div at bounding box center [90, 140] width 48 height 8
click at [78, 142] on div at bounding box center [89, 142] width 46 height 3
drag, startPoint x: 80, startPoint y: 142, endPoint x: 122, endPoint y: 131, distance: 42.9
click at [122, 131] on div "255 r 0 g 255 b 1 a" at bounding box center [172, 116] width 345 height 233
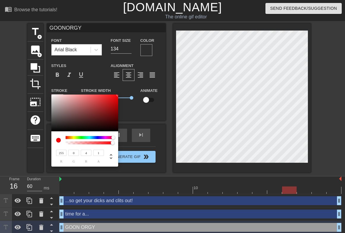
drag, startPoint x: 104, startPoint y: 136, endPoint x: 115, endPoint y: 136, distance: 10.7
click at [115, 136] on div at bounding box center [115, 138] width 4 height 4
drag, startPoint x: 67, startPoint y: 137, endPoint x: 62, endPoint y: 137, distance: 4.4
click at [62, 137] on div at bounding box center [84, 140] width 57 height 8
click at [112, 136] on div at bounding box center [90, 137] width 48 height 3
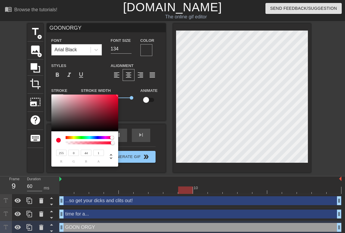
drag, startPoint x: 116, startPoint y: 95, endPoint x: 128, endPoint y: 88, distance: 13.8
click at [128, 88] on div "255 r 0 g 44 b 1 a" at bounding box center [172, 116] width 345 height 233
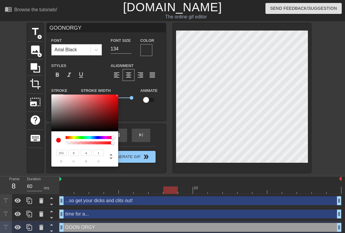
drag, startPoint x: 111, startPoint y: 138, endPoint x: 116, endPoint y: 137, distance: 5.1
click at [116, 137] on div at bounding box center [115, 138] width 4 height 4
drag, startPoint x: 116, startPoint y: 107, endPoint x: 131, endPoint y: 72, distance: 38.4
click at [131, 72] on div "255 r 0 g 2 b 1 a" at bounding box center [172, 116] width 345 height 233
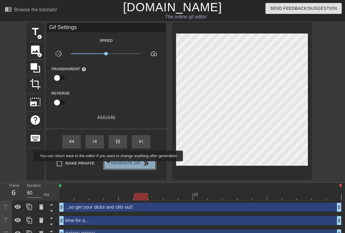
click at [112, 166] on span "Generate Gif double_arrow" at bounding box center [129, 163] width 47 height 7
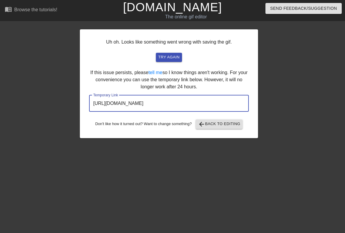
click at [160, 102] on input "https://www.gifntext.com/temp_generations/xcrUqtSY.gif" at bounding box center [169, 103] width 160 height 17
